Goal: Task Accomplishment & Management: Manage account settings

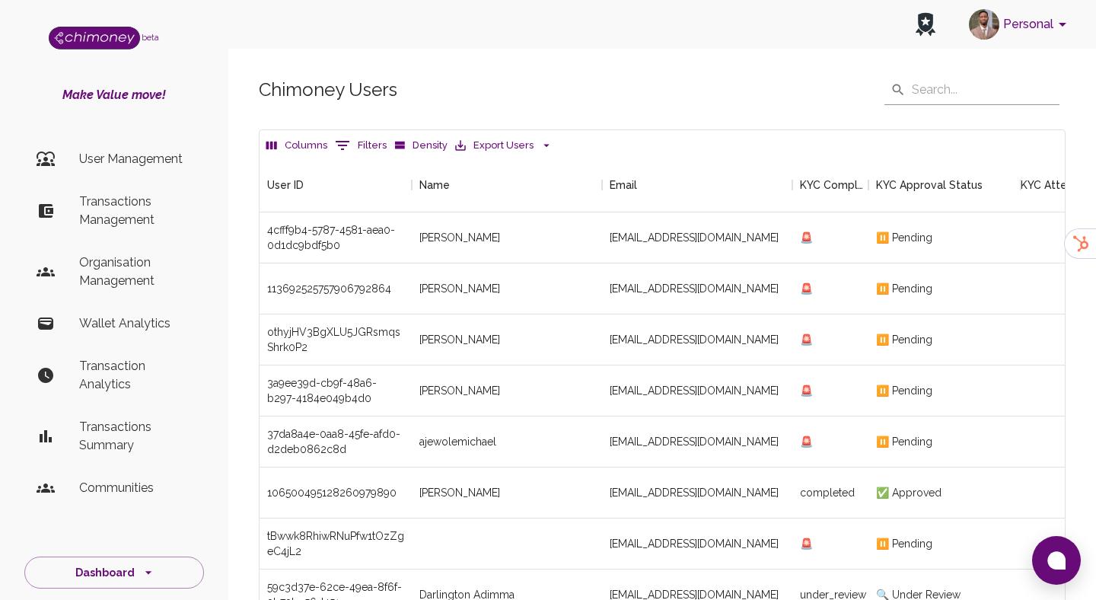
scroll to position [565, 805]
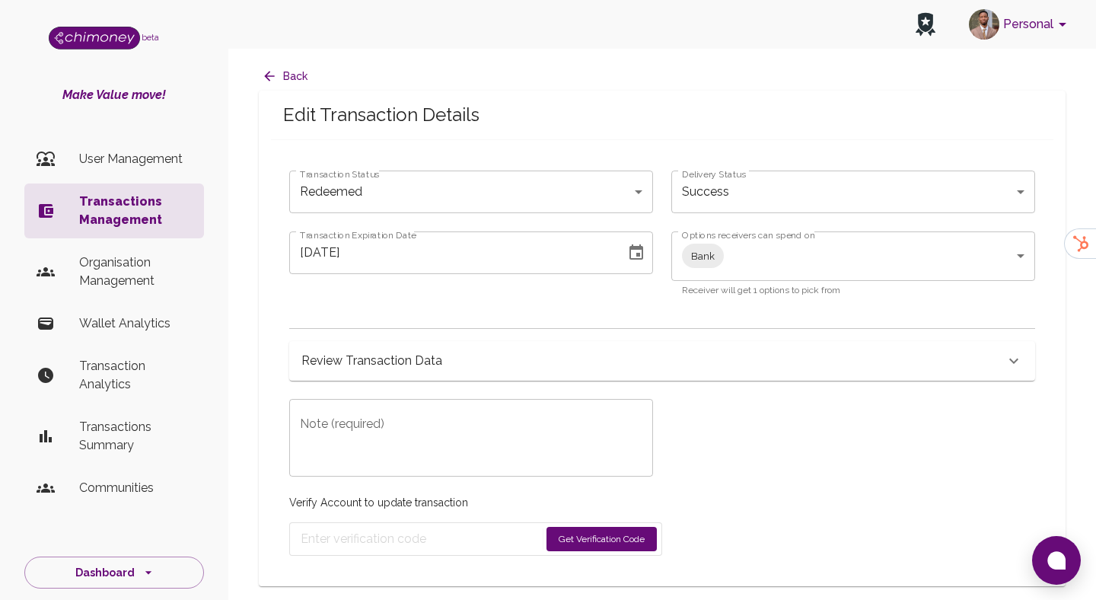
click at [166, 199] on p "Transactions Management" at bounding box center [135, 211] width 113 height 37
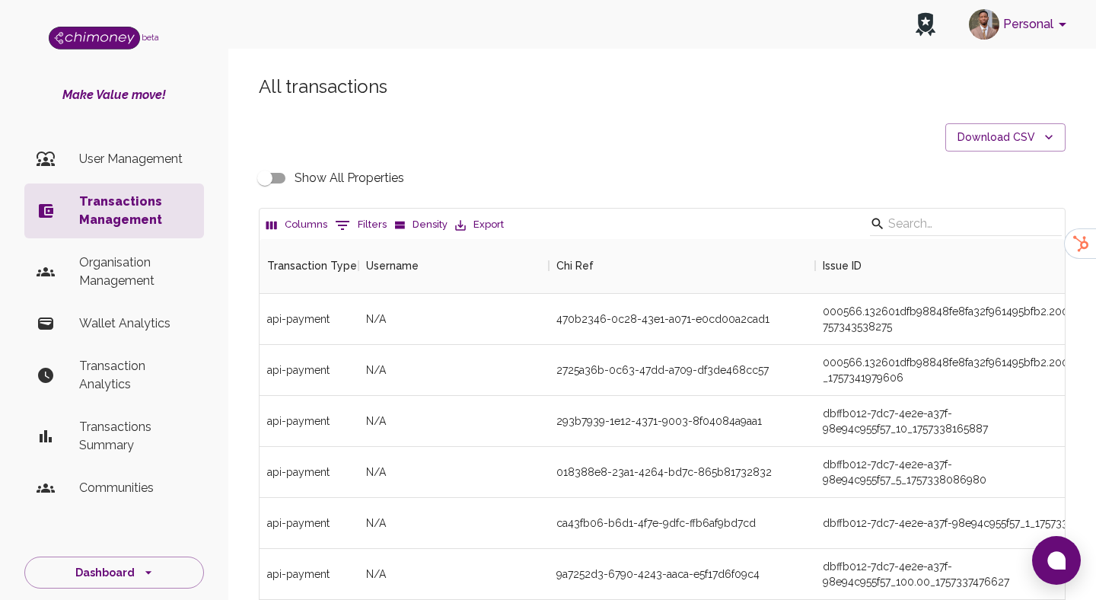
scroll to position [565, 805]
click at [347, 226] on icon "Show filters" at bounding box center [342, 225] width 18 height 18
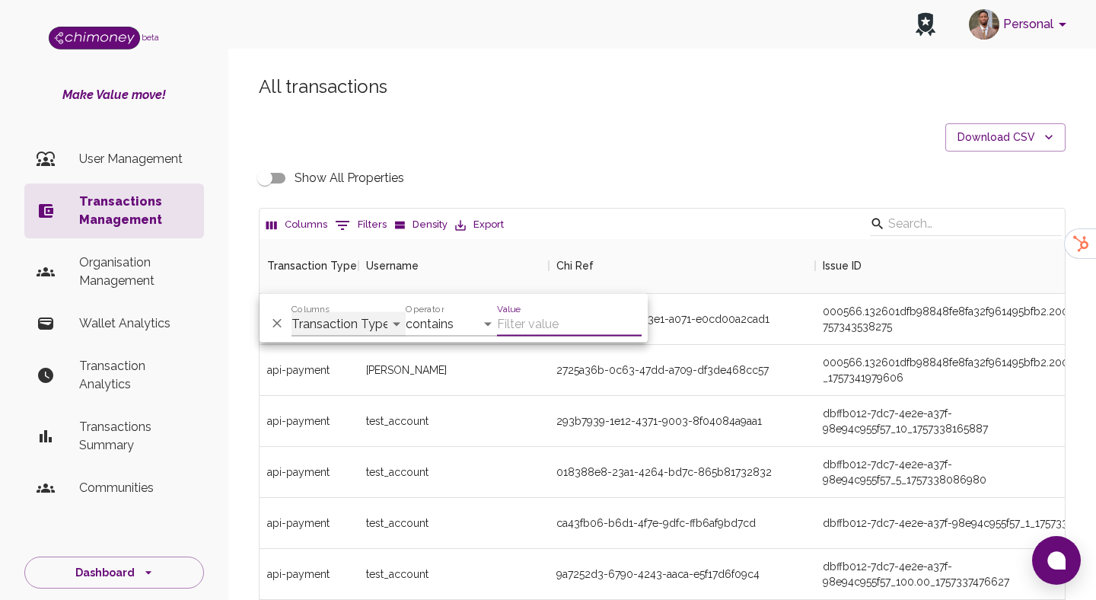
click at [336, 322] on select "Transaction Type Username Chi Ref Issue ID Value Amount Currency Fee ($) FX Rat…" at bounding box center [348, 324] width 114 height 24
select select "email"
click at [291, 312] on select "Transaction Type Username Chi Ref Issue ID Value Amount Currency Fee ($) FX Rat…" at bounding box center [348, 324] width 114 height 24
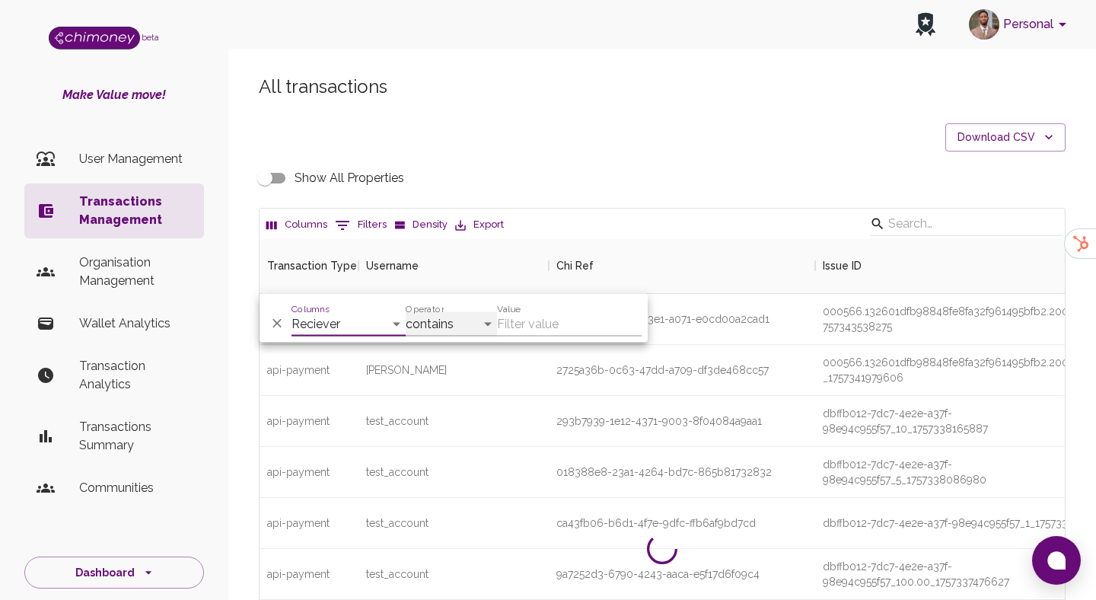
click at [468, 326] on select "contains equals starts with ends with is empty is not empty is any of" at bounding box center [451, 324] width 91 height 24
click at [507, 326] on input "Value" at bounding box center [569, 324] width 145 height 24
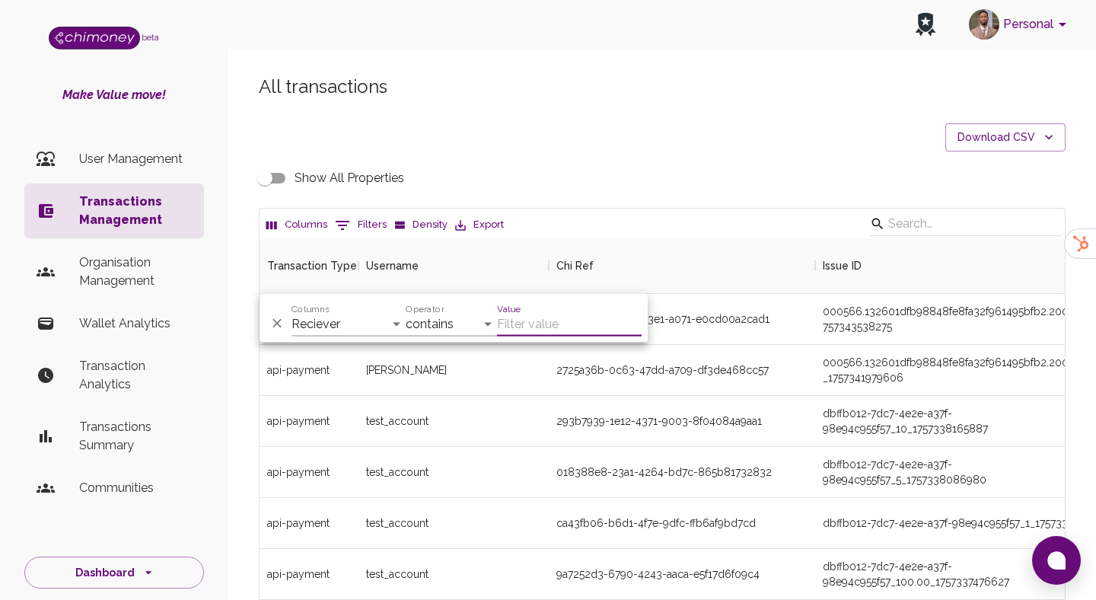
click at [530, 322] on input "Value" at bounding box center [569, 324] width 145 height 24
paste input "[EMAIL_ADDRESS][DOMAIN_NAME]"
type input "[EMAIL_ADDRESS][DOMAIN_NAME]"
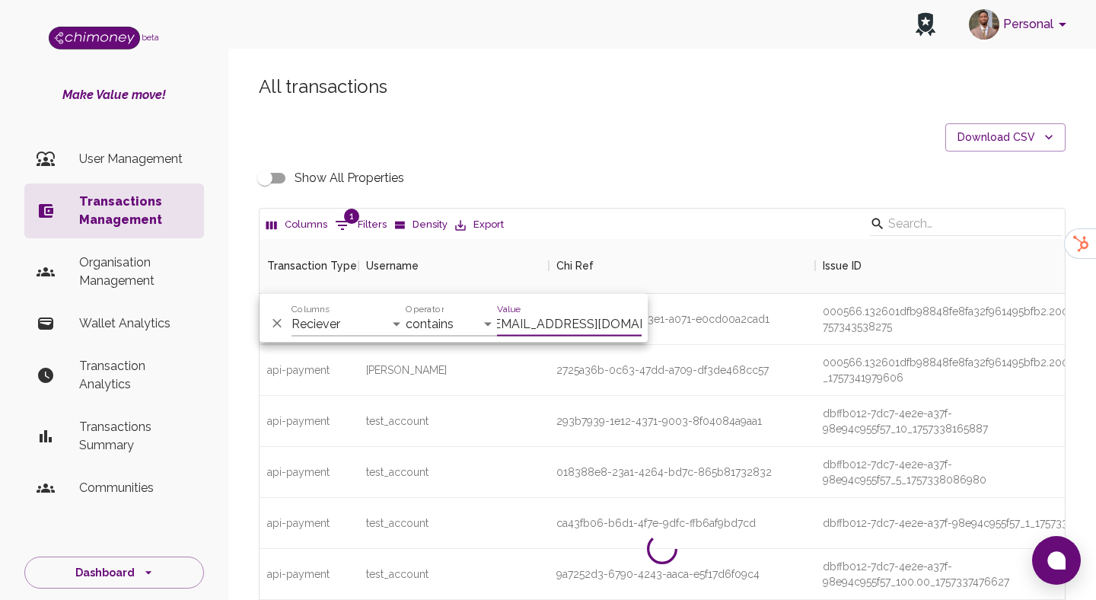
scroll to position [0, 0]
click at [148, 151] on p "User Management" at bounding box center [135, 159] width 113 height 18
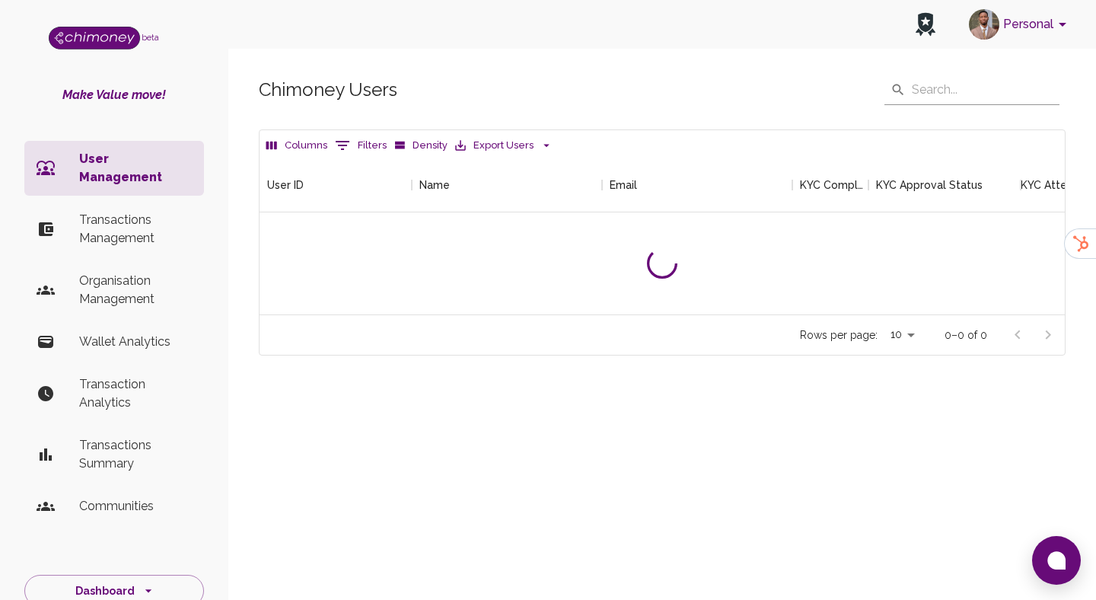
scroll to position [157, 805]
click at [362, 146] on button "Filters" at bounding box center [360, 145] width 59 height 24
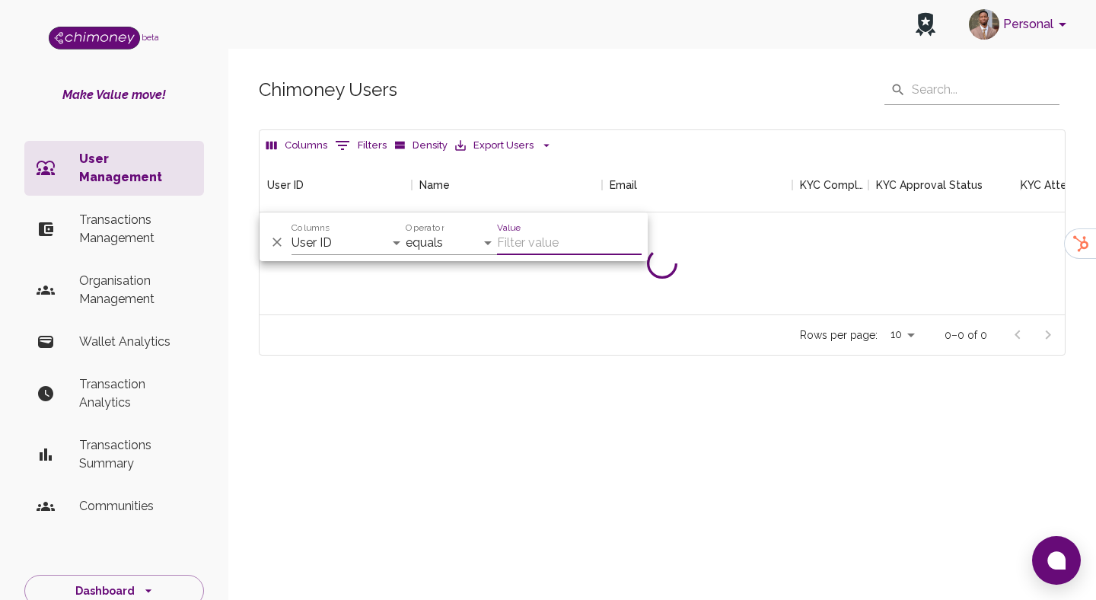
click at [362, 146] on button "Filters" at bounding box center [360, 145] width 59 height 24
click at [270, 235] on icon "Delete" at bounding box center [276, 241] width 15 height 15
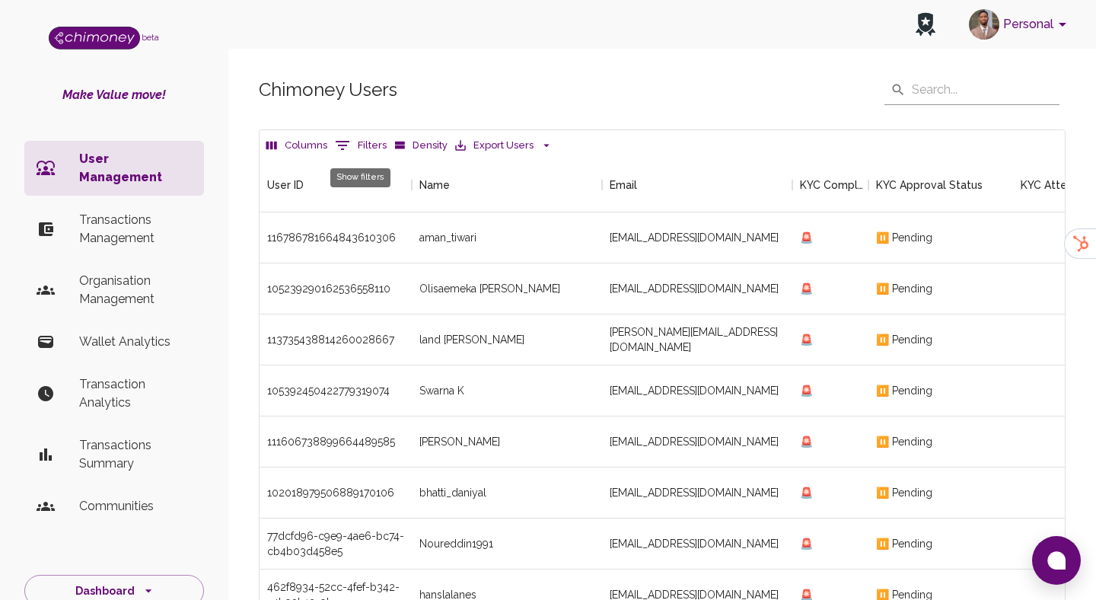
scroll to position [565, 805]
click at [347, 142] on icon "Show filters" at bounding box center [343, 145] width 14 height 9
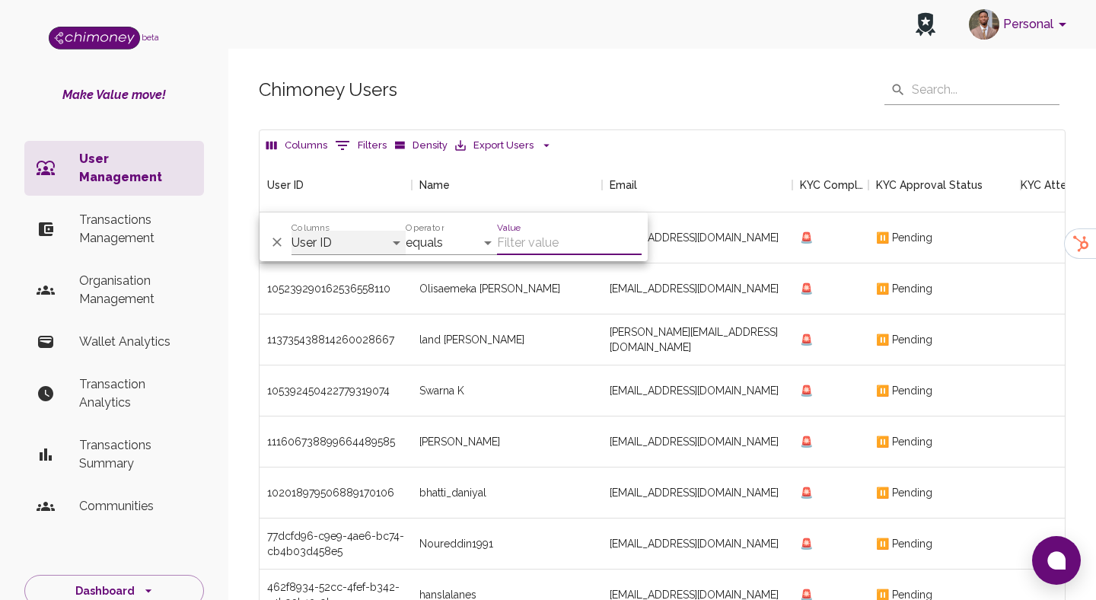
click at [341, 248] on select "User ID Name Email KYC Completed KYC Approval Status KYC Attempts Join date Upd…" at bounding box center [348, 243] width 114 height 24
select select "email"
click at [291, 231] on select "User ID Name Email KYC Completed KYC Approval Status KYC Attempts Join date Upd…" at bounding box center [348, 243] width 114 height 24
click at [532, 240] on input "Value" at bounding box center [569, 243] width 145 height 24
paste input "[EMAIL_ADDRESS][DOMAIN_NAME]"
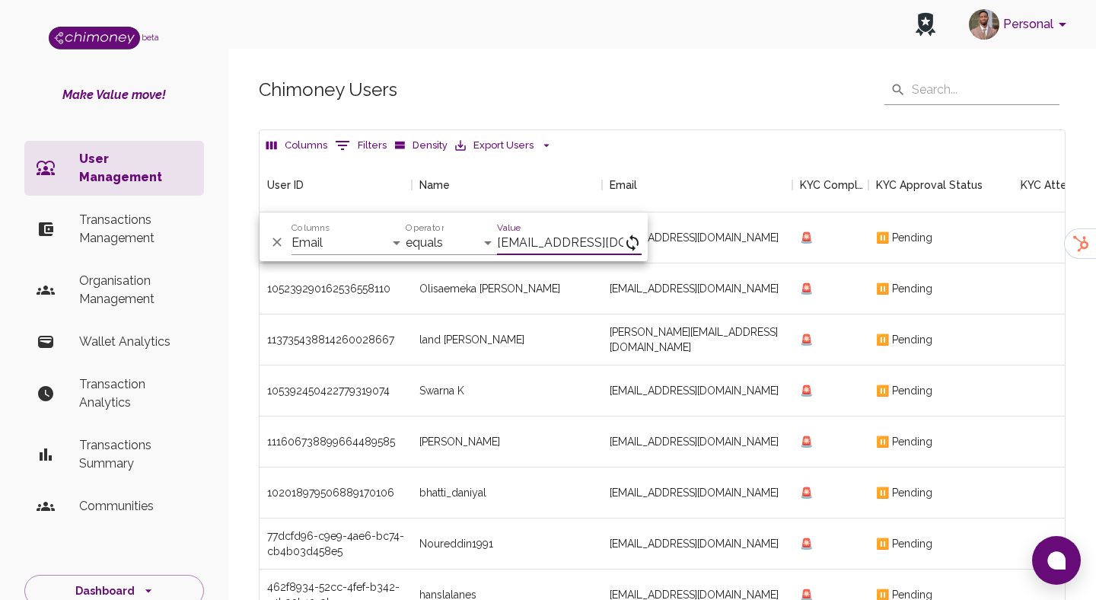
scroll to position [0, 8]
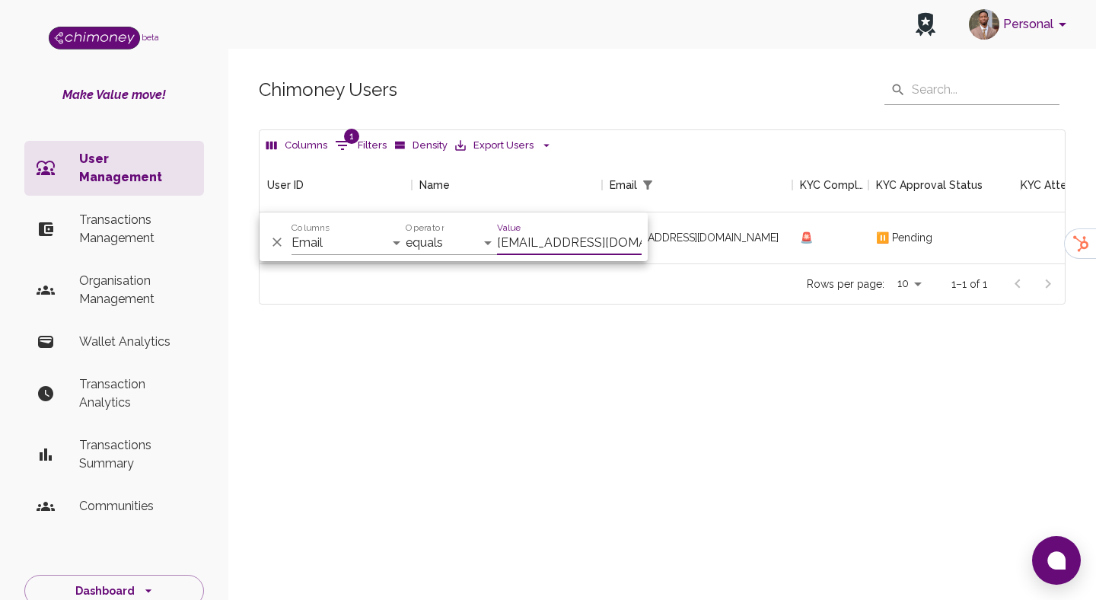
scroll to position [106, 805]
type input "[EMAIL_ADDRESS][DOMAIN_NAME]"
click at [717, 264] on div "Rows per page: 10 10 1–1 of 1" at bounding box center [661, 283] width 805 height 40
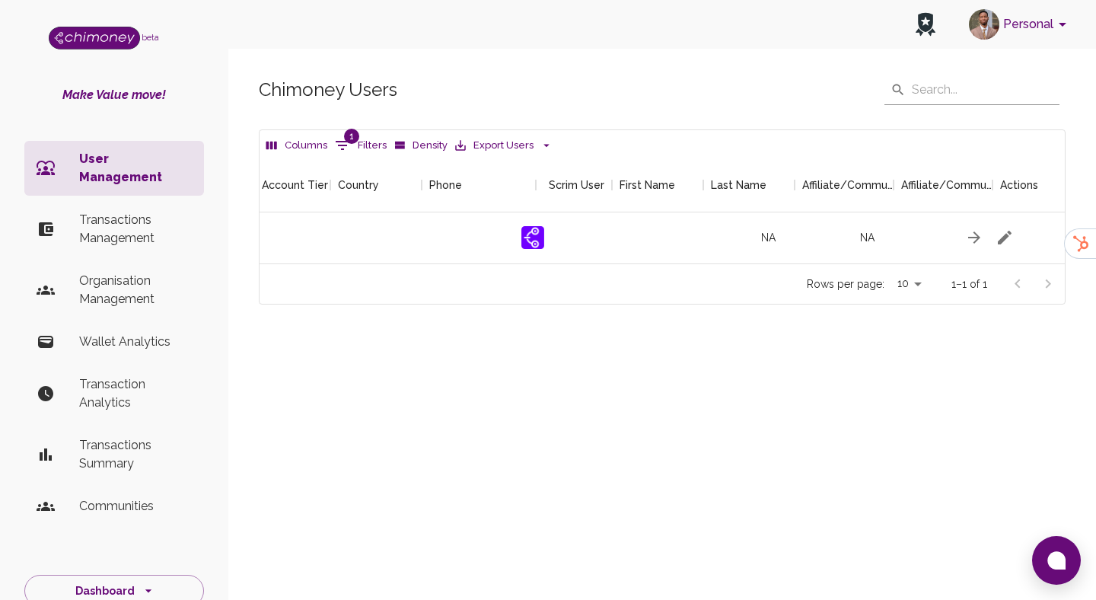
scroll to position [0, 1797]
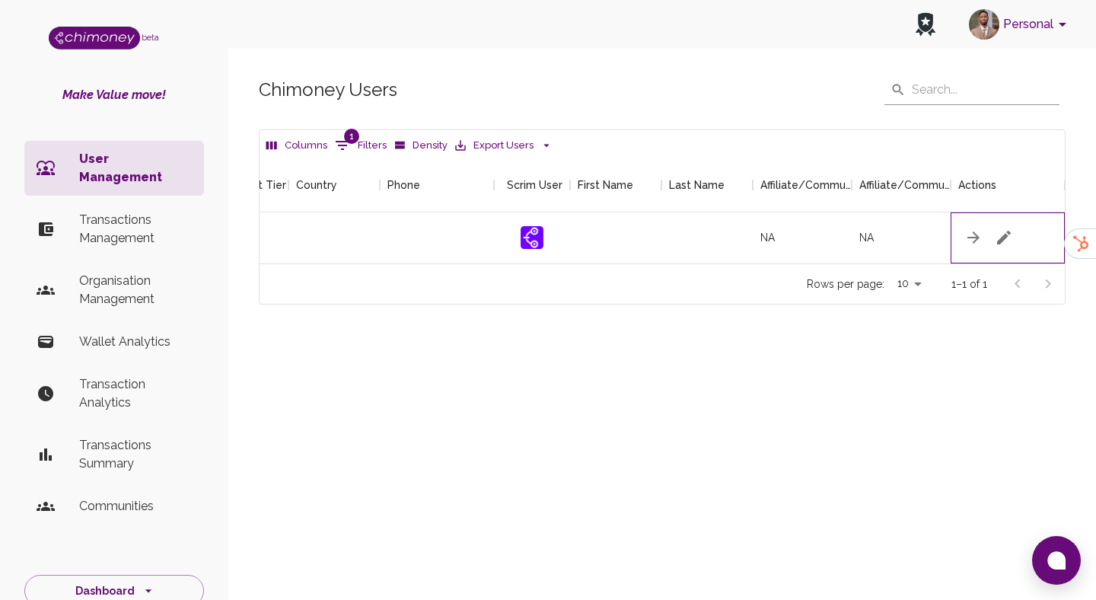
click at [1020, 233] on div at bounding box center [1007, 237] width 114 height 51
click at [994, 231] on button "button" at bounding box center [1004, 237] width 30 height 30
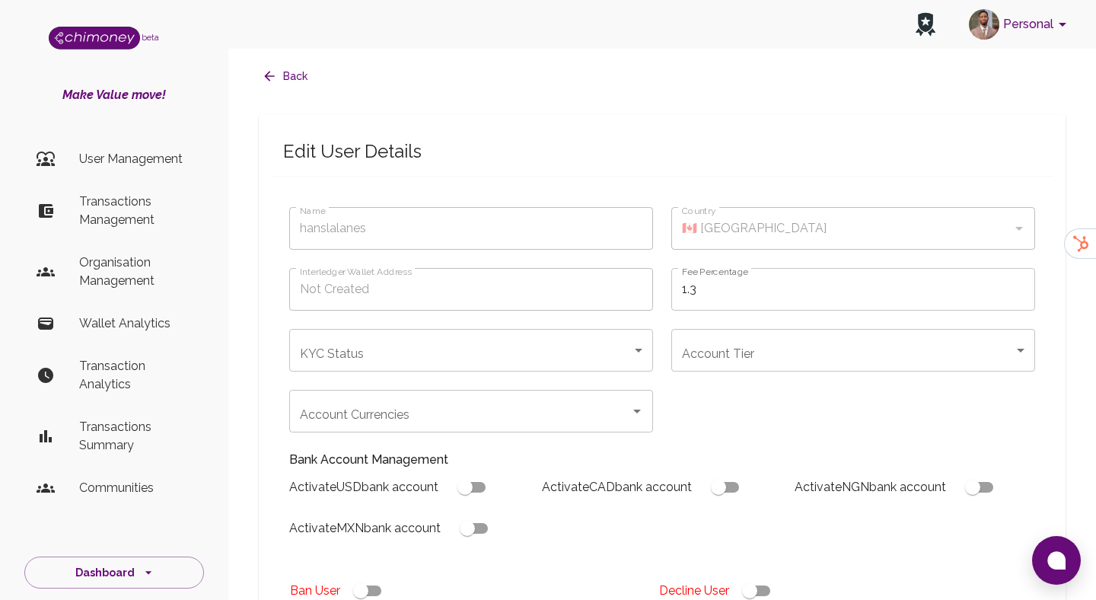
type input "hanslalanes"
checkbox input "true"
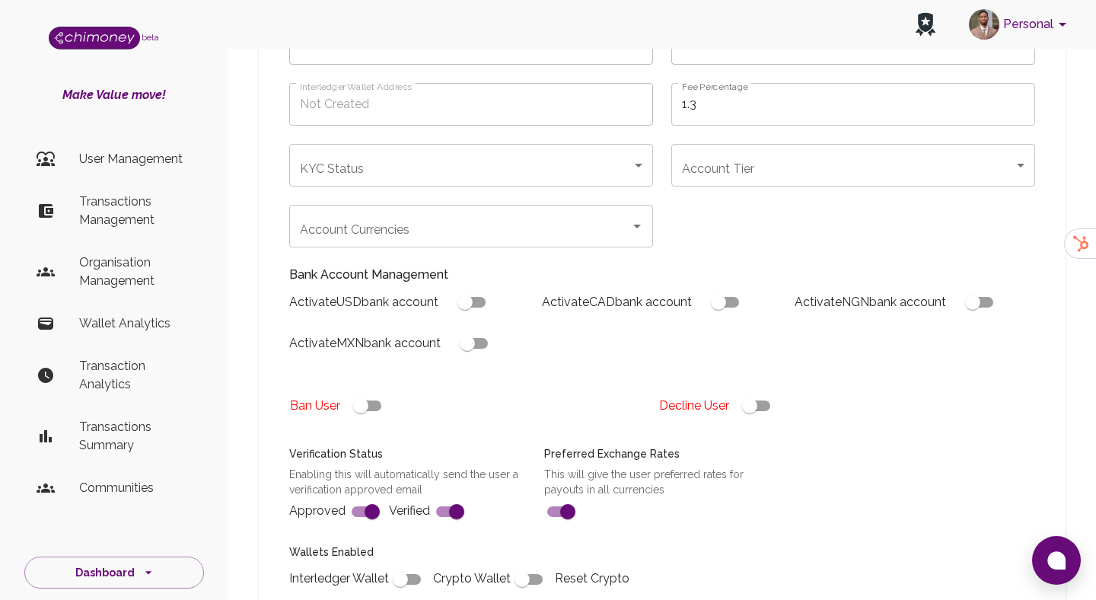
scroll to position [204, 0]
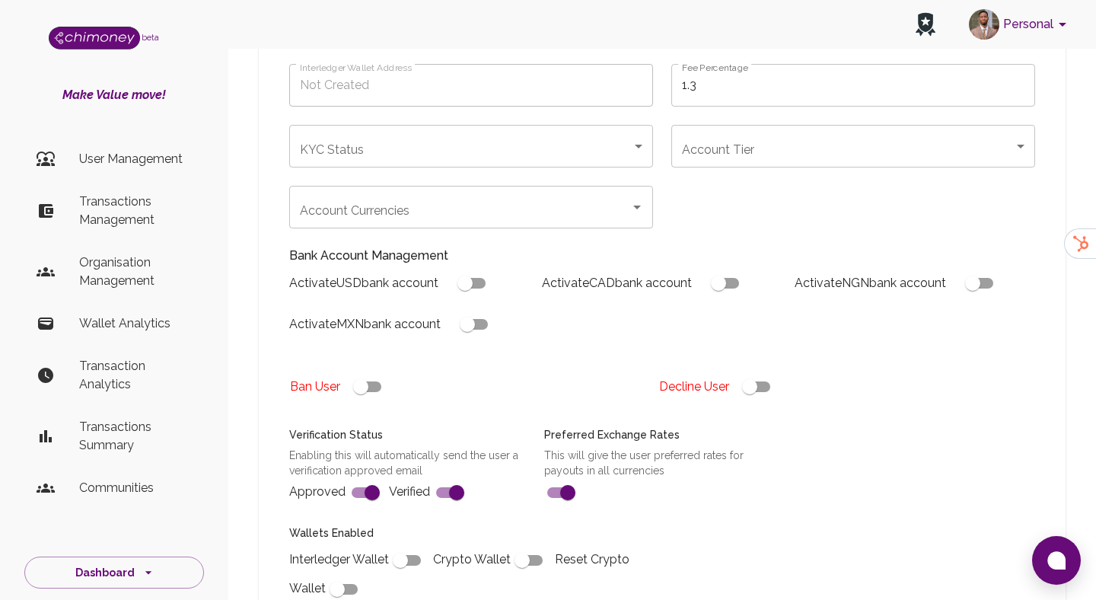
click at [746, 393] on input "checkbox" at bounding box center [749, 386] width 87 height 29
checkbox input "false"
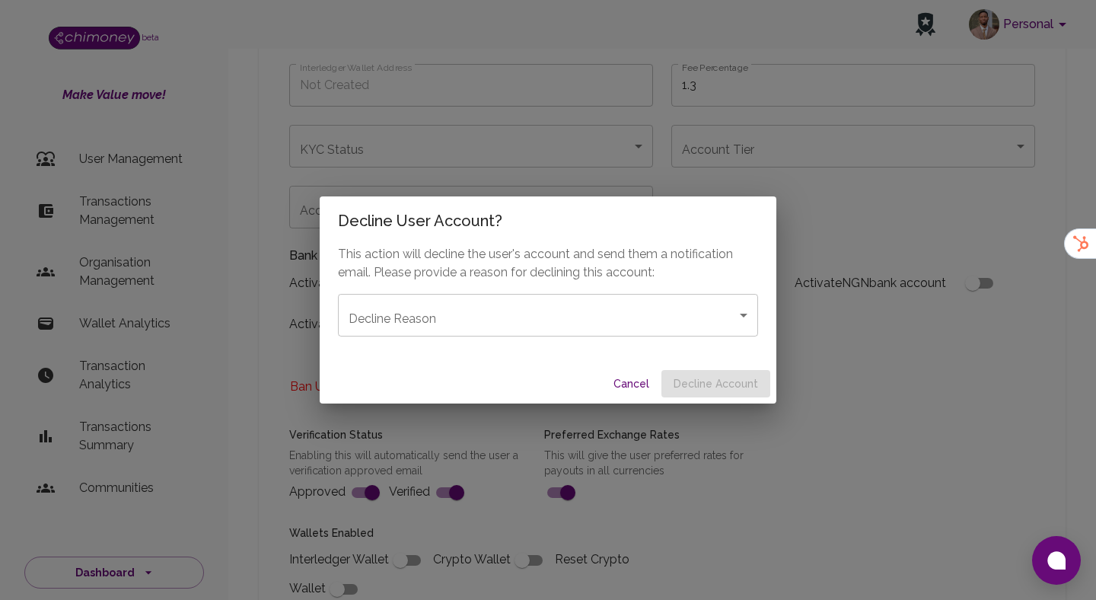
click at [564, 339] on div "This action will decline the user's account and send them a notification email.…" at bounding box center [548, 304] width 457 height 119
click at [565, 336] on div "This action will decline the user's account and send them a notification email.…" at bounding box center [548, 304] width 457 height 119
click at [572, 320] on body "Personal beta Make Value move! User Management Transactions Management Organisa…" at bounding box center [548, 374] width 1096 height 1156
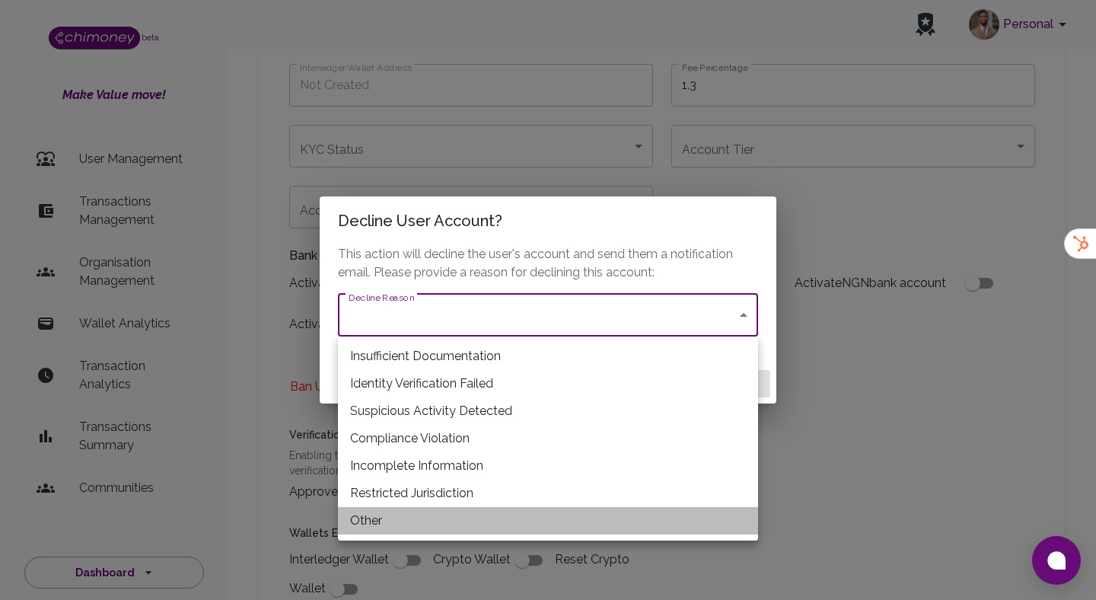
click at [438, 521] on li "Other" at bounding box center [548, 520] width 420 height 27
type input "other"
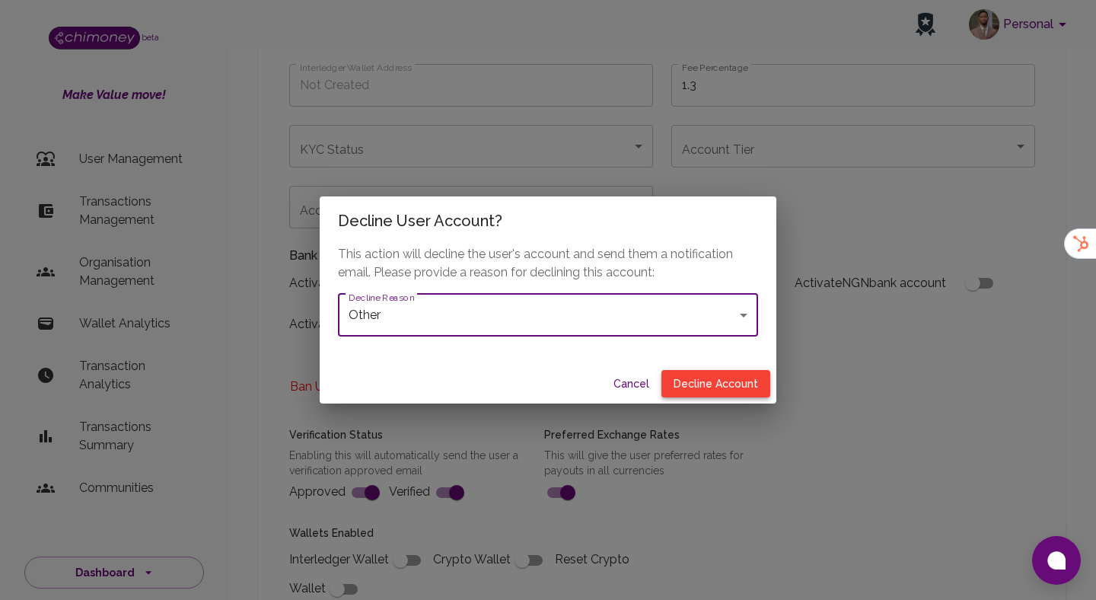
click at [710, 383] on button "Decline Account" at bounding box center [715, 384] width 109 height 28
type input "declined"
checkbox input "true"
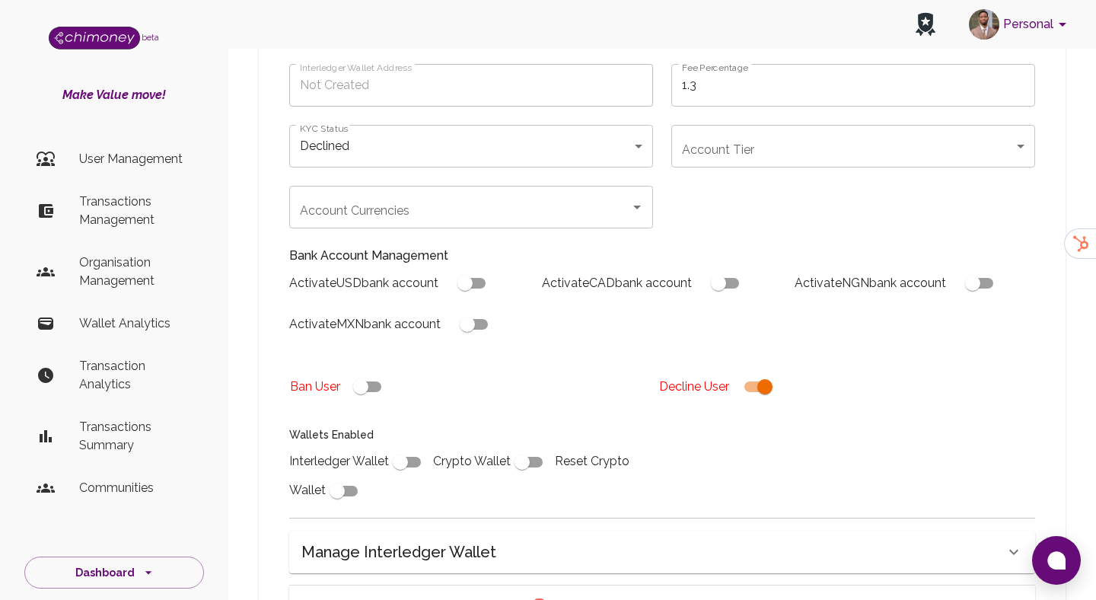
scroll to position [458, 0]
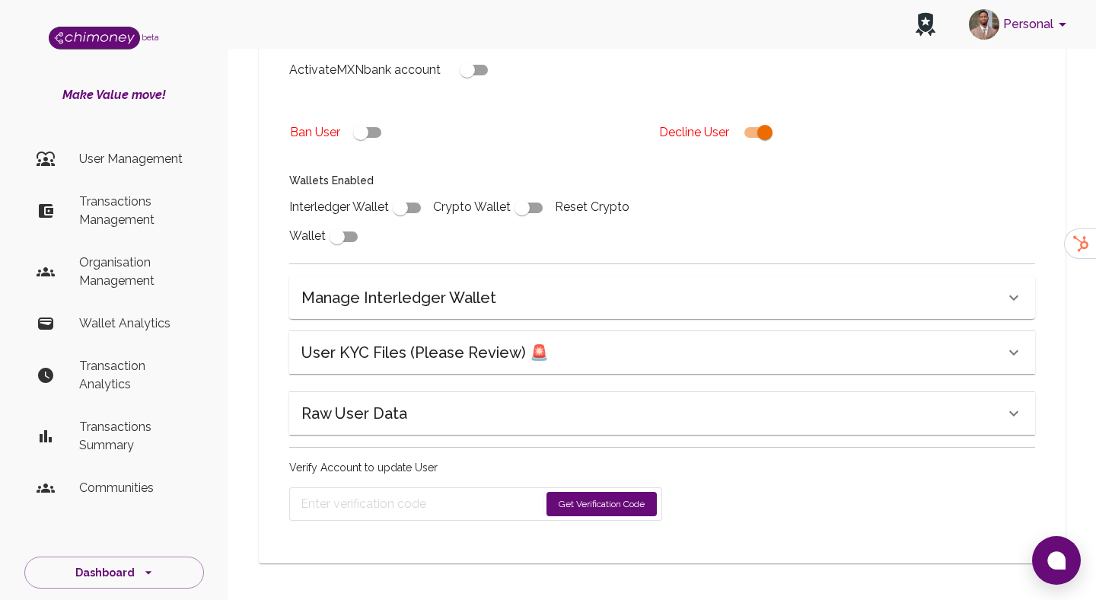
click at [563, 504] on button "Get Verification Code" at bounding box center [601, 504] width 110 height 24
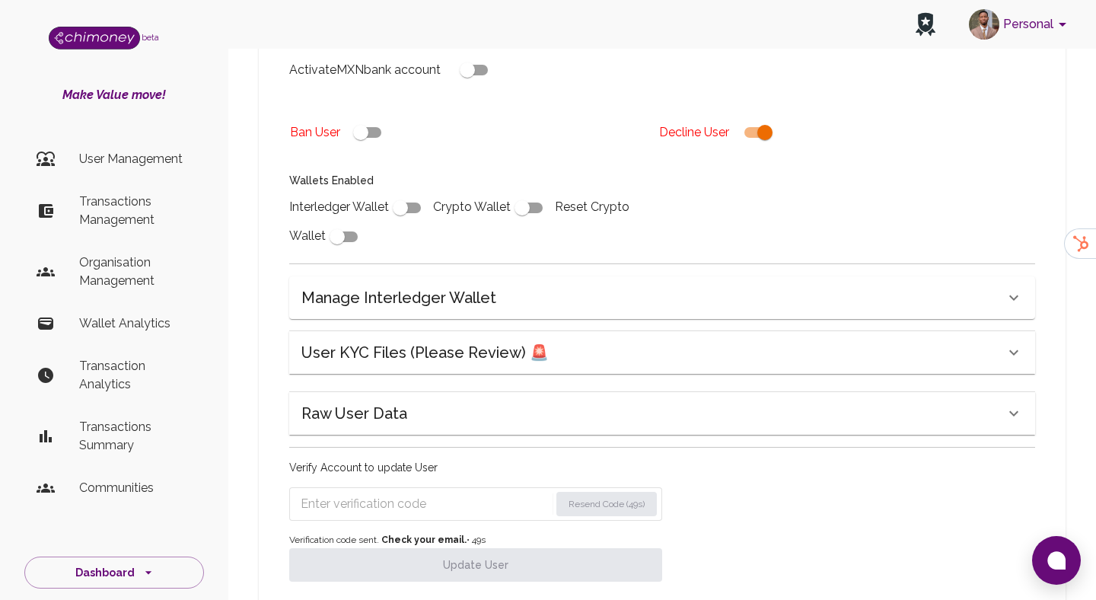
click at [442, 494] on input "Enter verification code" at bounding box center [425, 504] width 249 height 24
paste input "2470"
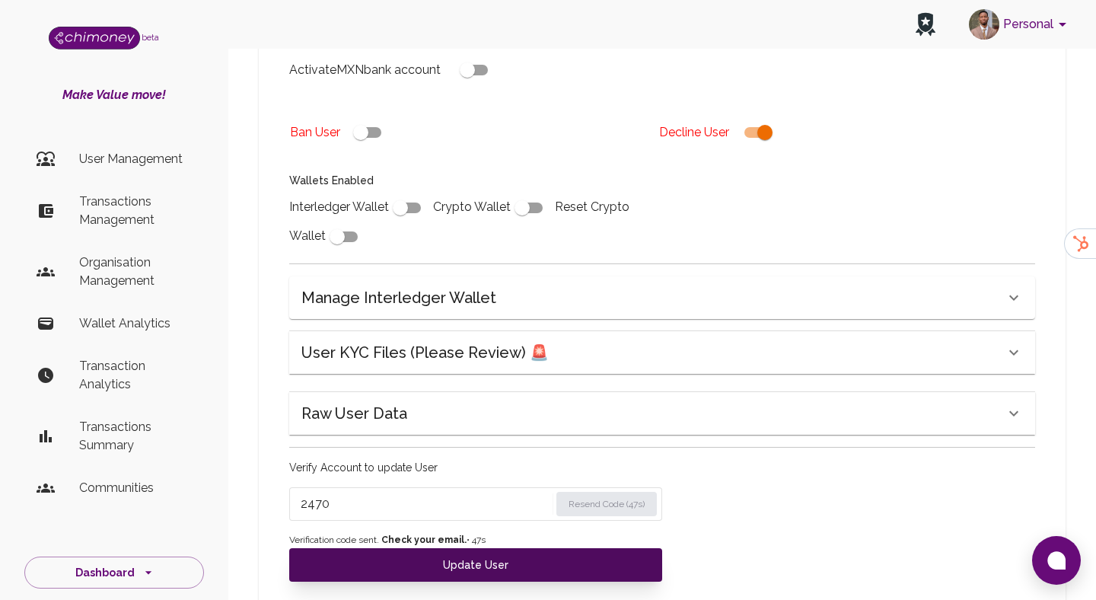
type input "2470"
click at [464, 568] on button "Update User" at bounding box center [475, 564] width 373 height 33
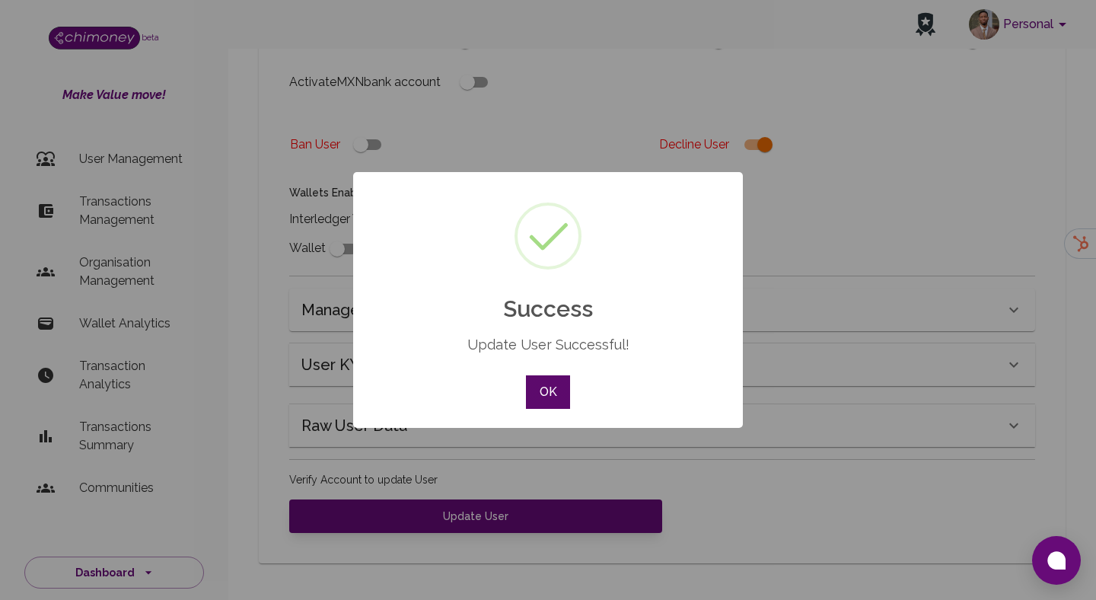
click at [559, 377] on button "OK" at bounding box center [548, 391] width 44 height 33
